Goal: Information Seeking & Learning: Learn about a topic

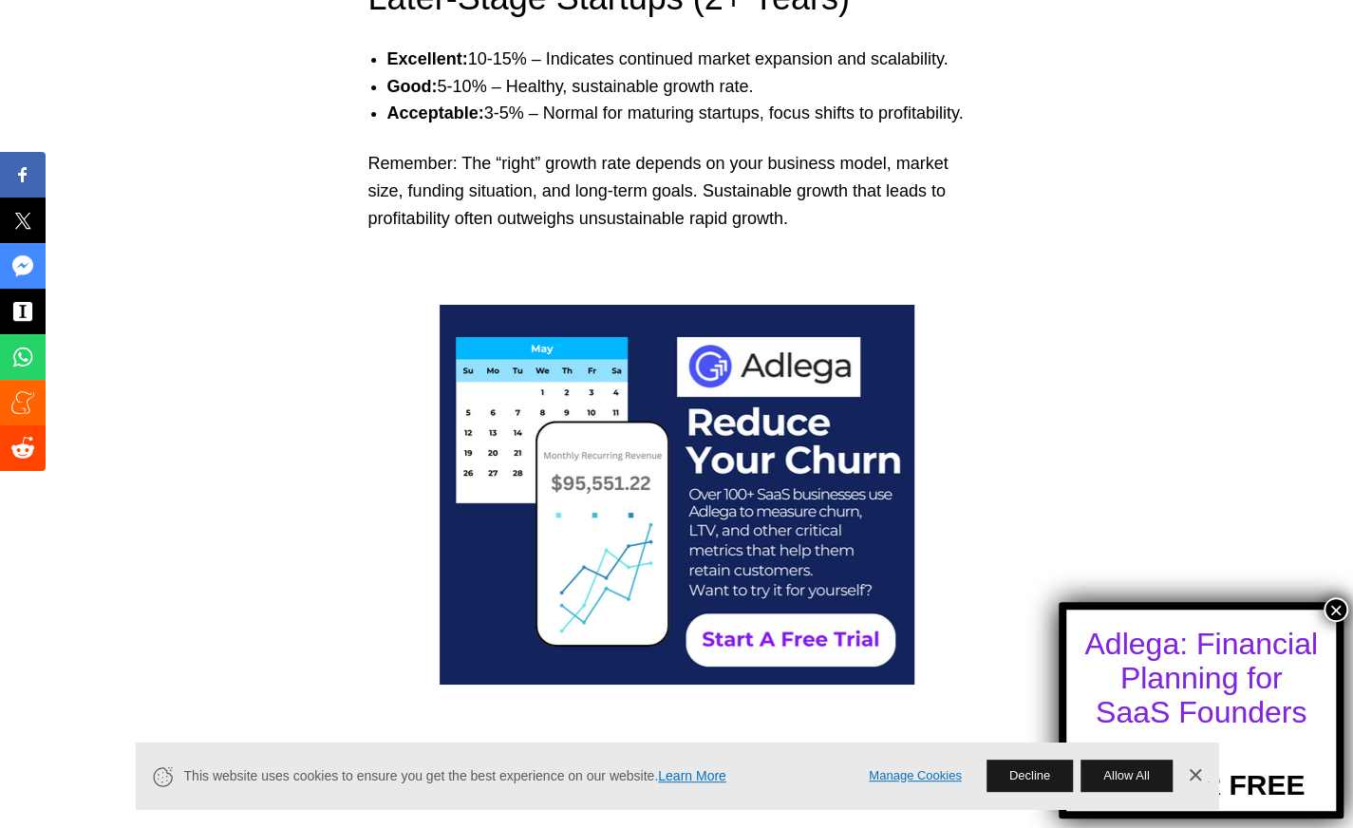
scroll to position [7628, 0]
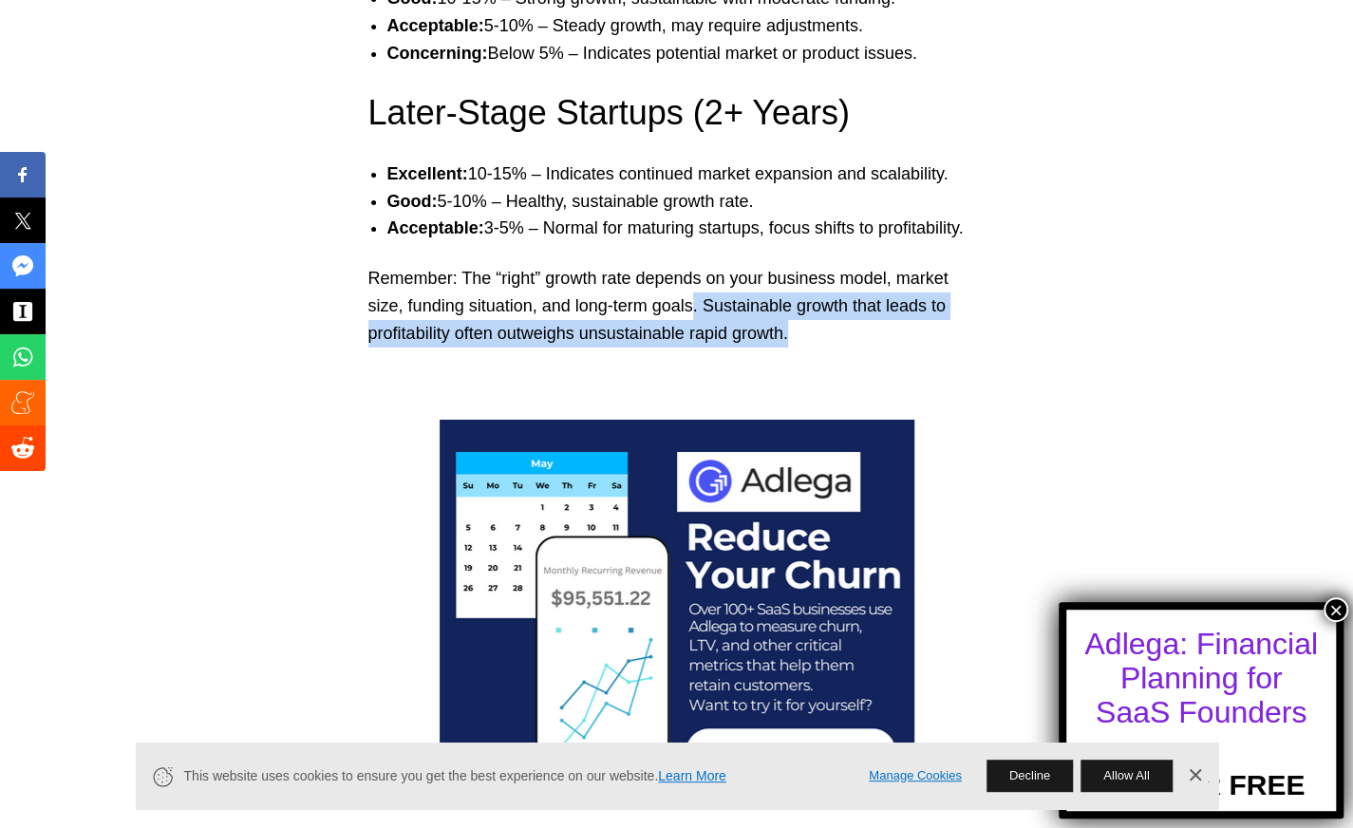
copy p ". Sustainable growth that leads to profitability often outweighs unsustainable …"
drag, startPoint x: 660, startPoint y: 303, endPoint x: 824, endPoint y: 324, distance: 165.5
click at [824, 324] on p "Remember: The “right” growth rate depends on your business model, market size, …" at bounding box center [676, 306] width 617 height 82
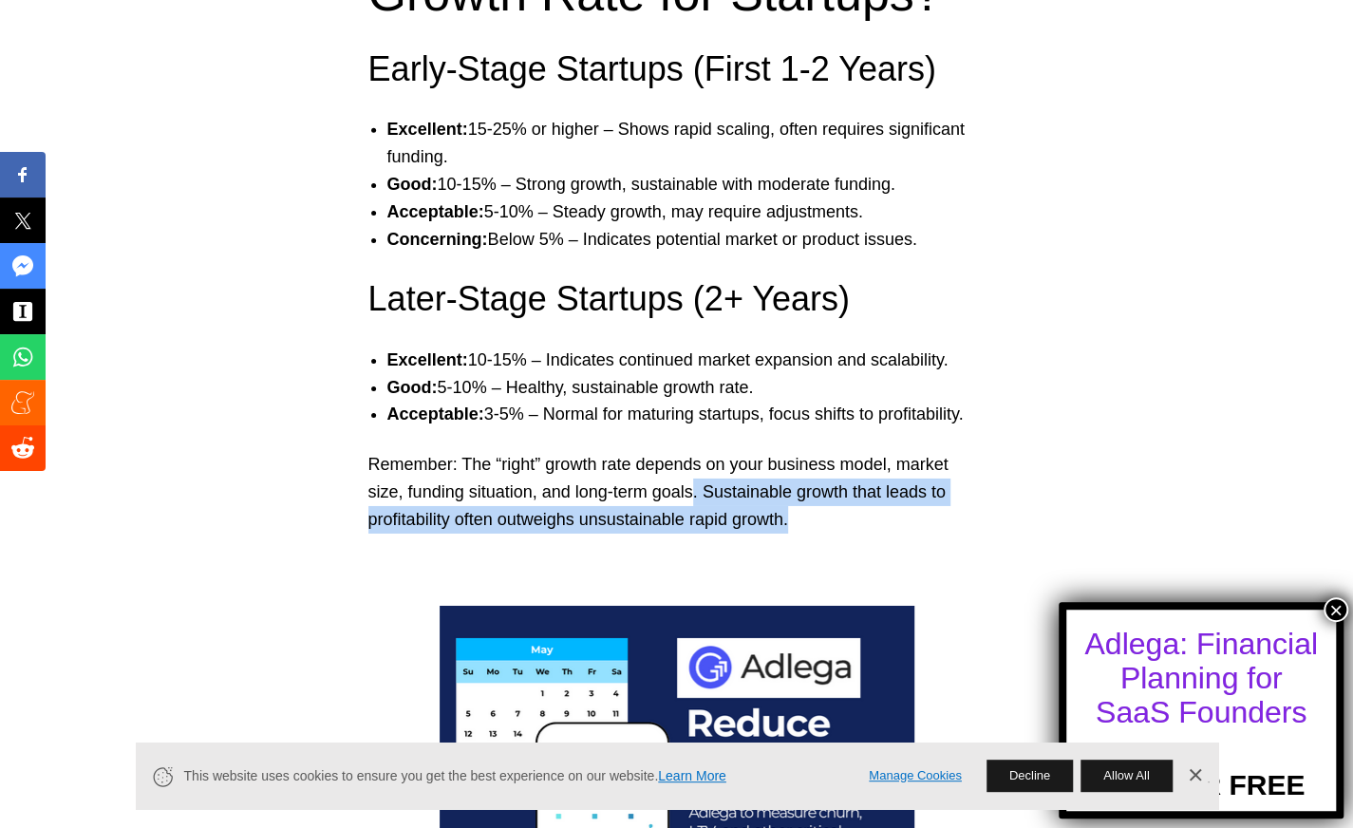
scroll to position [7438, 0]
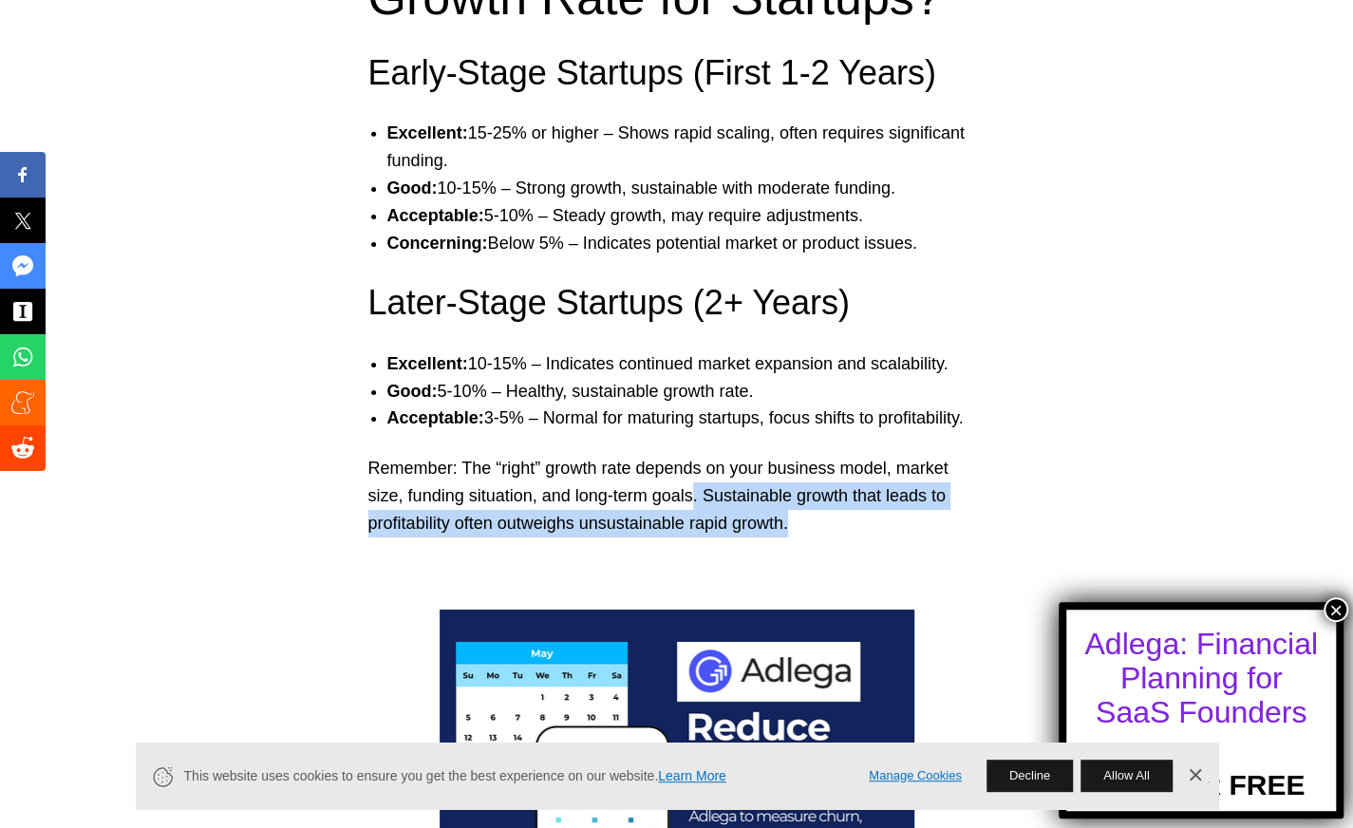
drag, startPoint x: 380, startPoint y: 208, endPoint x: 877, endPoint y: 209, distance: 497.3
click at [877, 209] on ul "Excellent: 15-25% or higher – Shows rapid scaling, often requires significant f…" at bounding box center [676, 188] width 655 height 137
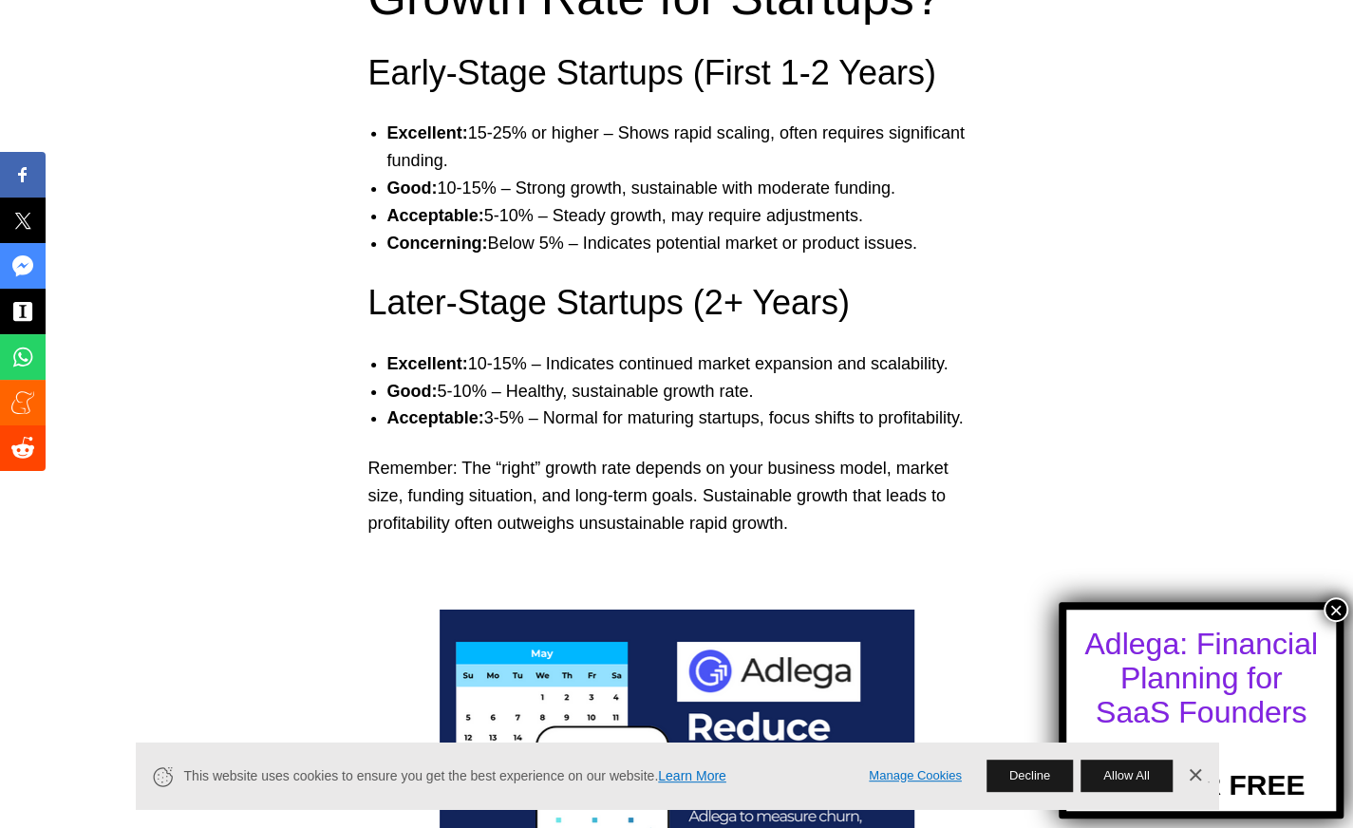
click at [380, 384] on ul "Excellent: 10-15% – Indicates continued market expansion and scalability. Good:…" at bounding box center [676, 391] width 655 height 82
copy li "Good: 5-10% – Healthy, sustainable growth rate."
drag, startPoint x: 385, startPoint y: 386, endPoint x: 779, endPoint y: 385, distance: 393.9
click at [779, 385] on ul "Excellent: 10-15% – Indicates continued market expansion and scalability. Good:…" at bounding box center [676, 391] width 655 height 82
